Goal: Find specific page/section: Find specific page/section

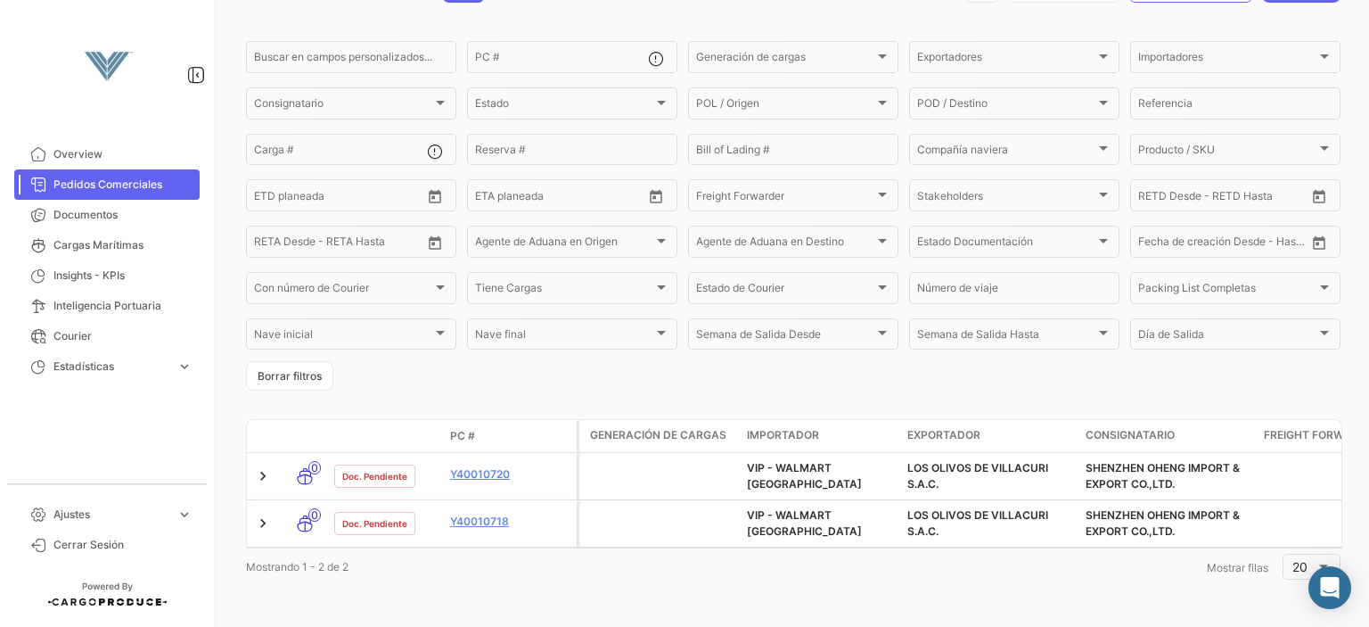
scroll to position [135, 0]
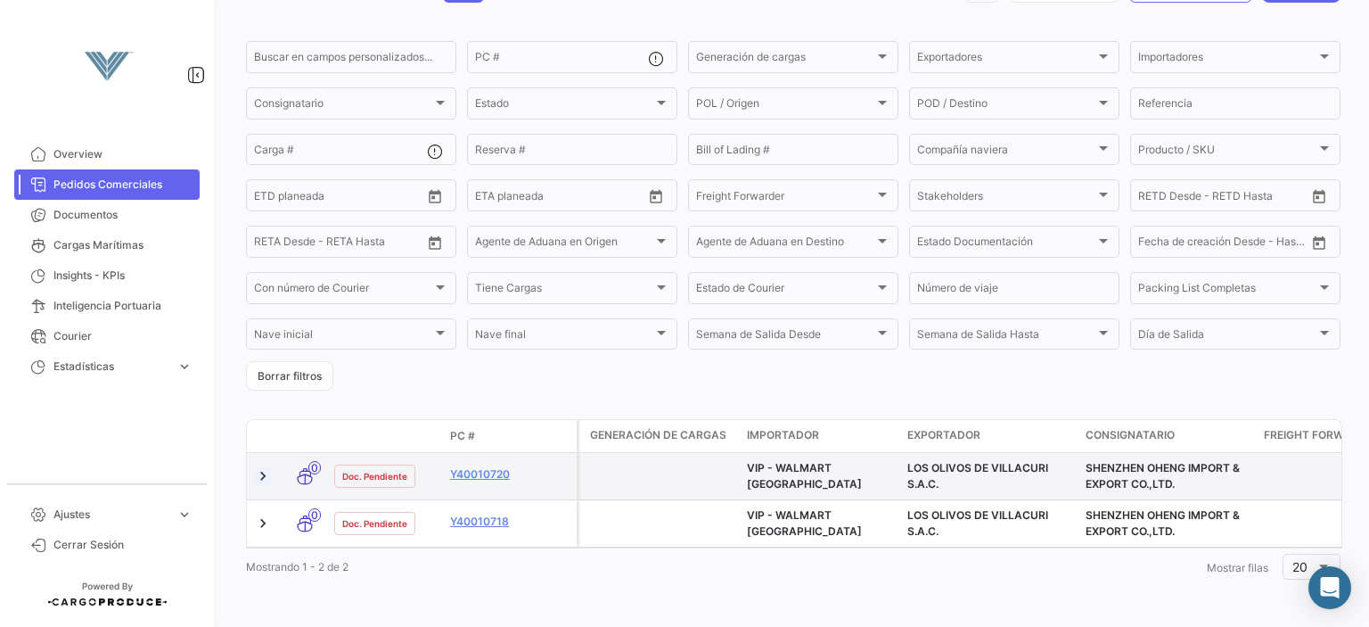
click at [262, 467] on link at bounding box center [263, 476] width 18 height 18
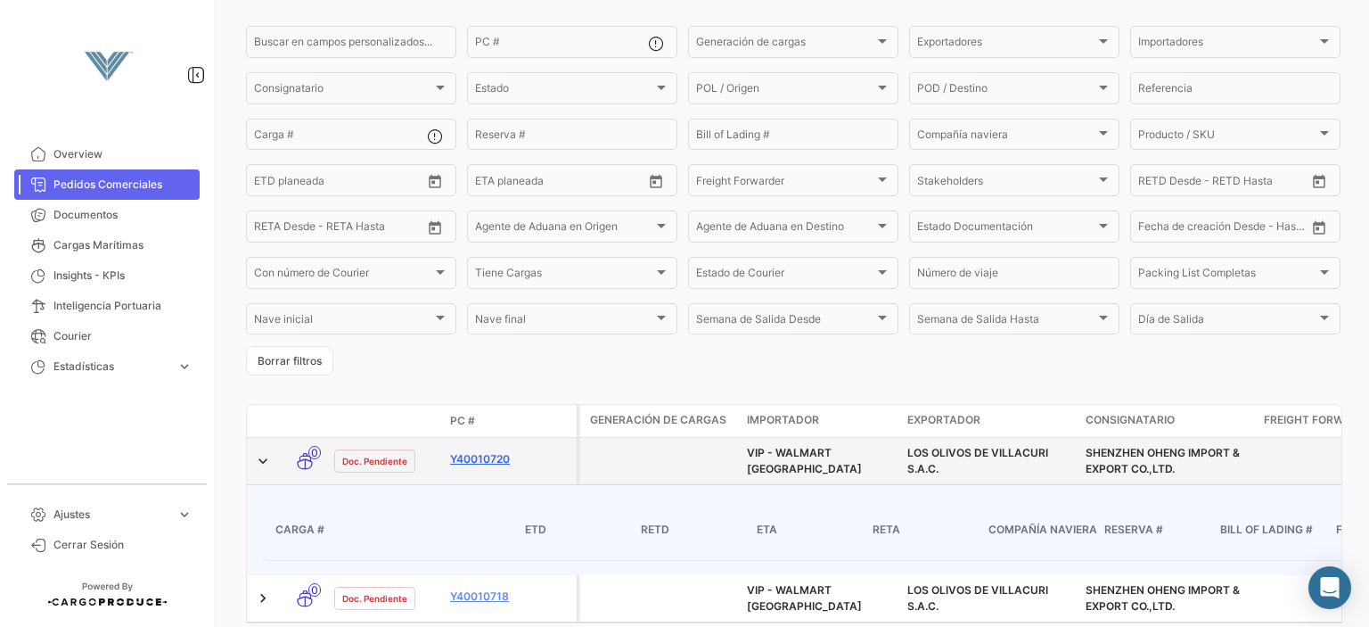
click at [497, 455] on link "Y40010720" at bounding box center [509, 459] width 119 height 16
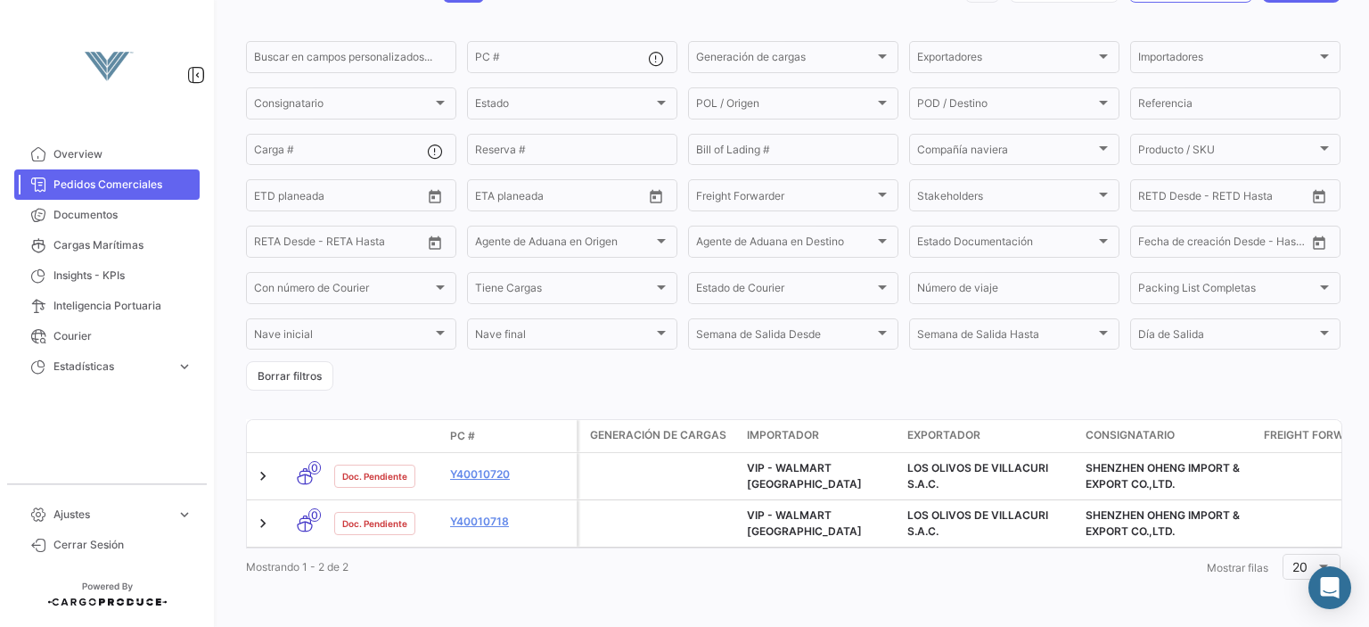
scroll to position [135, 0]
click at [100, 224] on link "Documentos" at bounding box center [106, 215] width 185 height 30
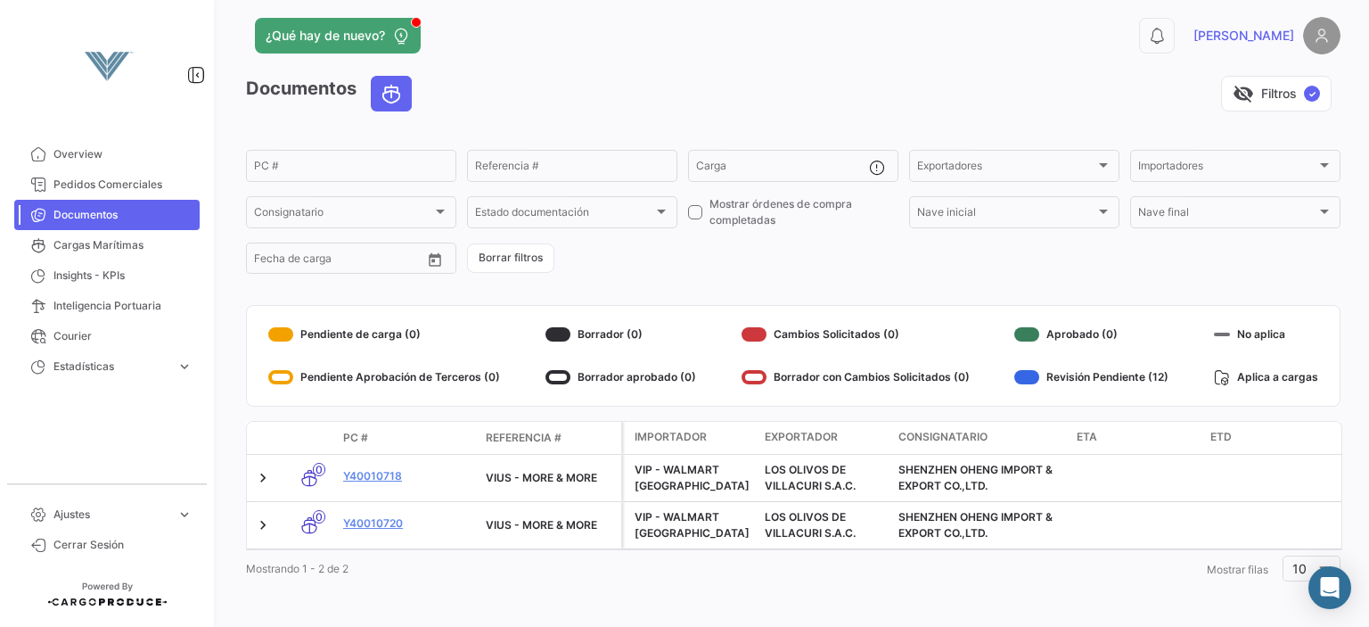
scroll to position [27, 0]
